Goal: Transaction & Acquisition: Obtain resource

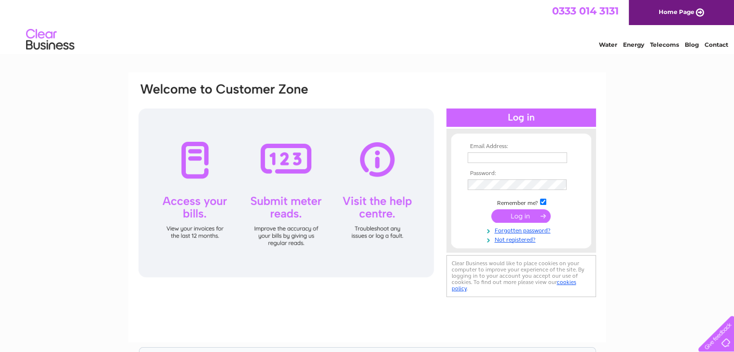
type input "[EMAIL_ADDRESS][DOMAIN_NAME]"
click at [526, 217] on input "submit" at bounding box center [520, 217] width 59 height 14
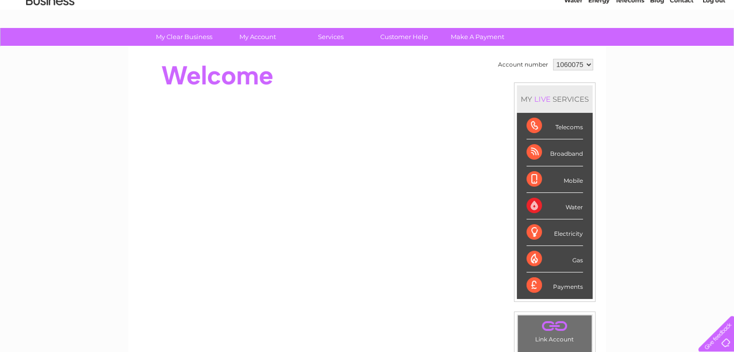
scroll to position [46, 0]
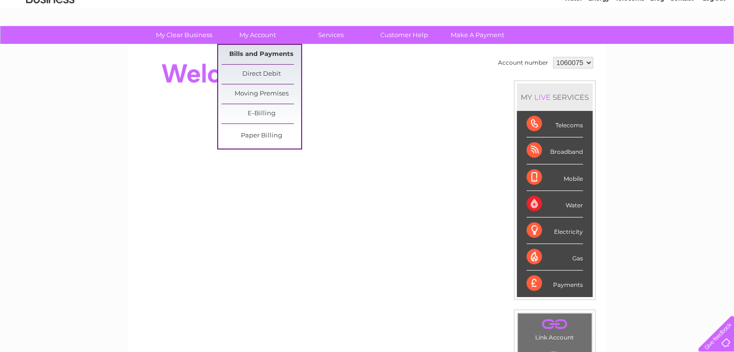
click at [273, 55] on link "Bills and Payments" at bounding box center [262, 54] width 80 height 19
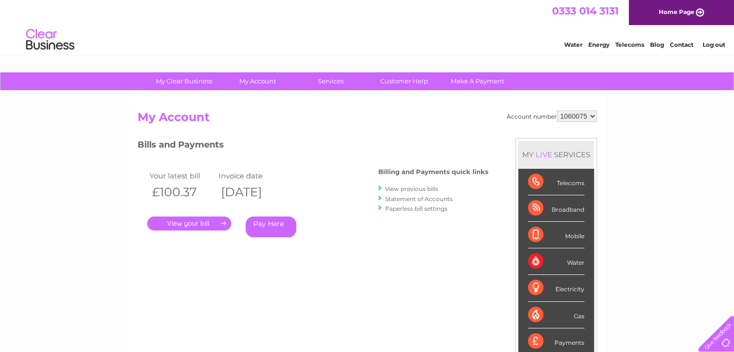
click at [195, 219] on link "." at bounding box center [189, 224] width 84 height 14
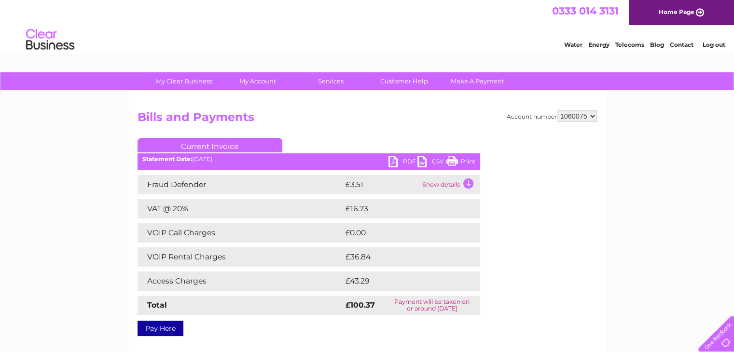
click at [393, 163] on link "PDF" at bounding box center [403, 163] width 29 height 14
